Goal: Navigation & Orientation: Find specific page/section

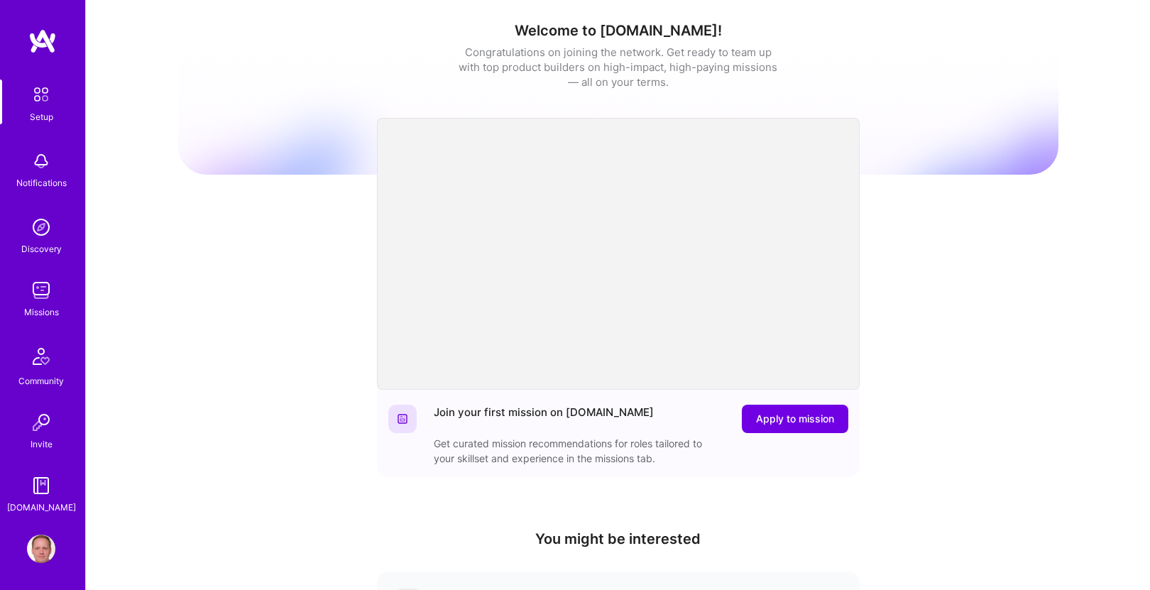
click at [29, 288] on img at bounding box center [41, 290] width 28 height 28
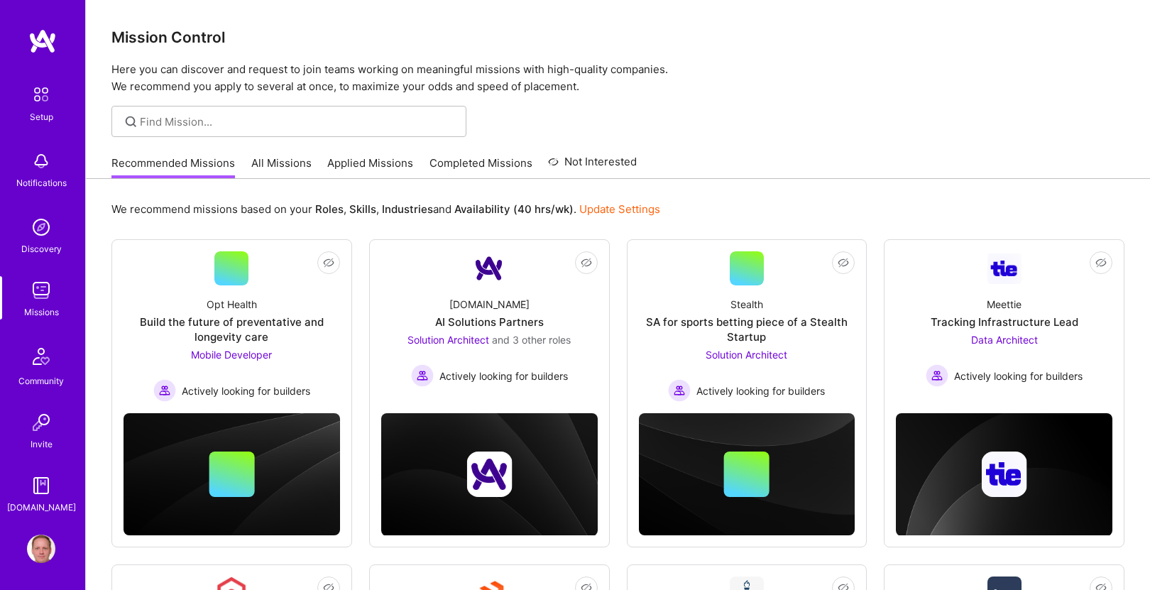
click at [274, 163] on link "All Missions" at bounding box center [281, 166] width 60 height 23
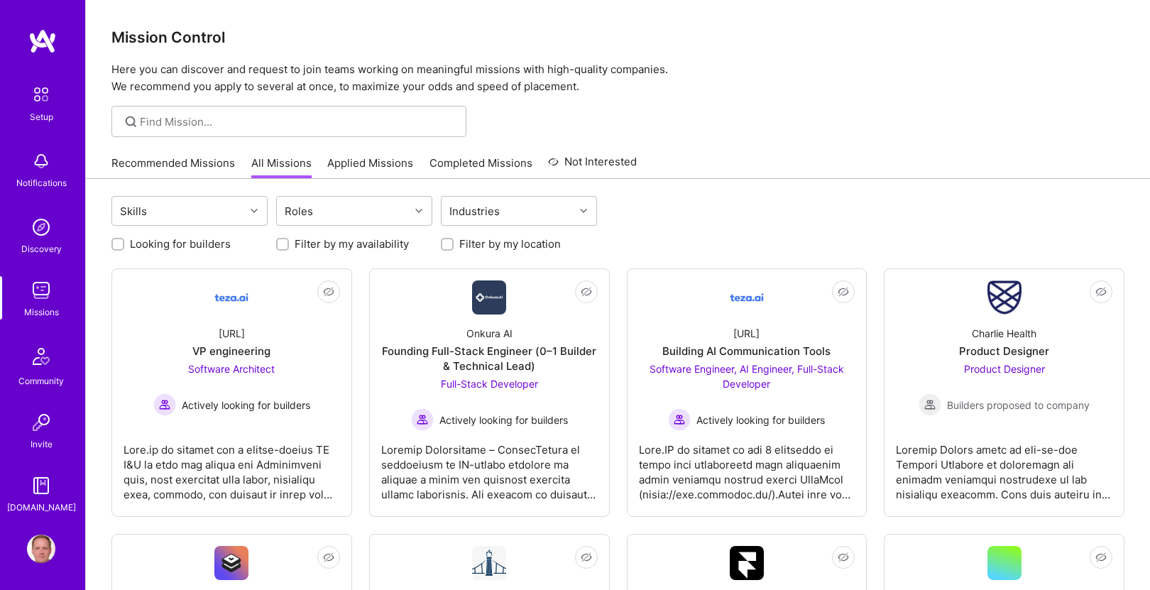
click at [338, 163] on link "Applied Missions" at bounding box center [370, 166] width 86 height 23
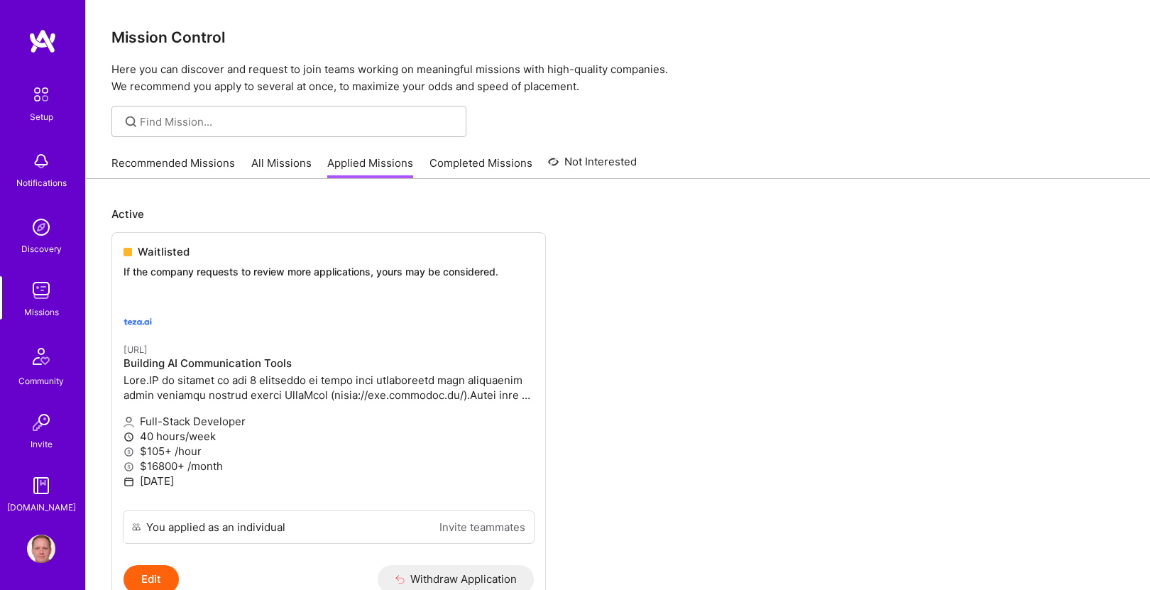
click at [273, 161] on link "All Missions" at bounding box center [281, 166] width 60 height 23
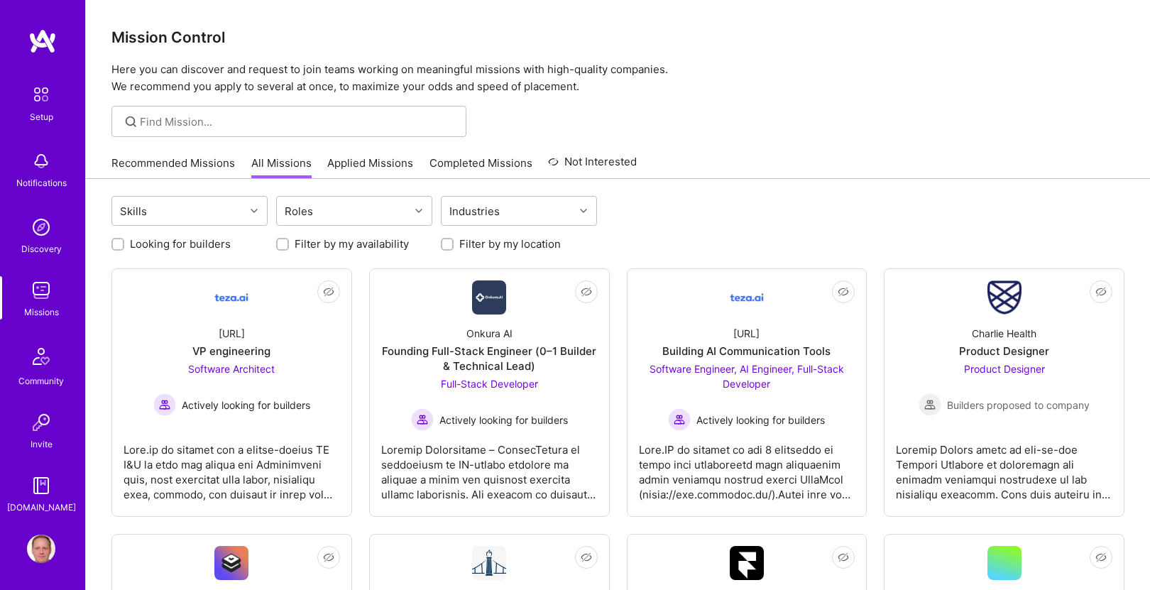
click at [50, 483] on img at bounding box center [41, 485] width 28 height 28
